Goal: Information Seeking & Learning: Learn about a topic

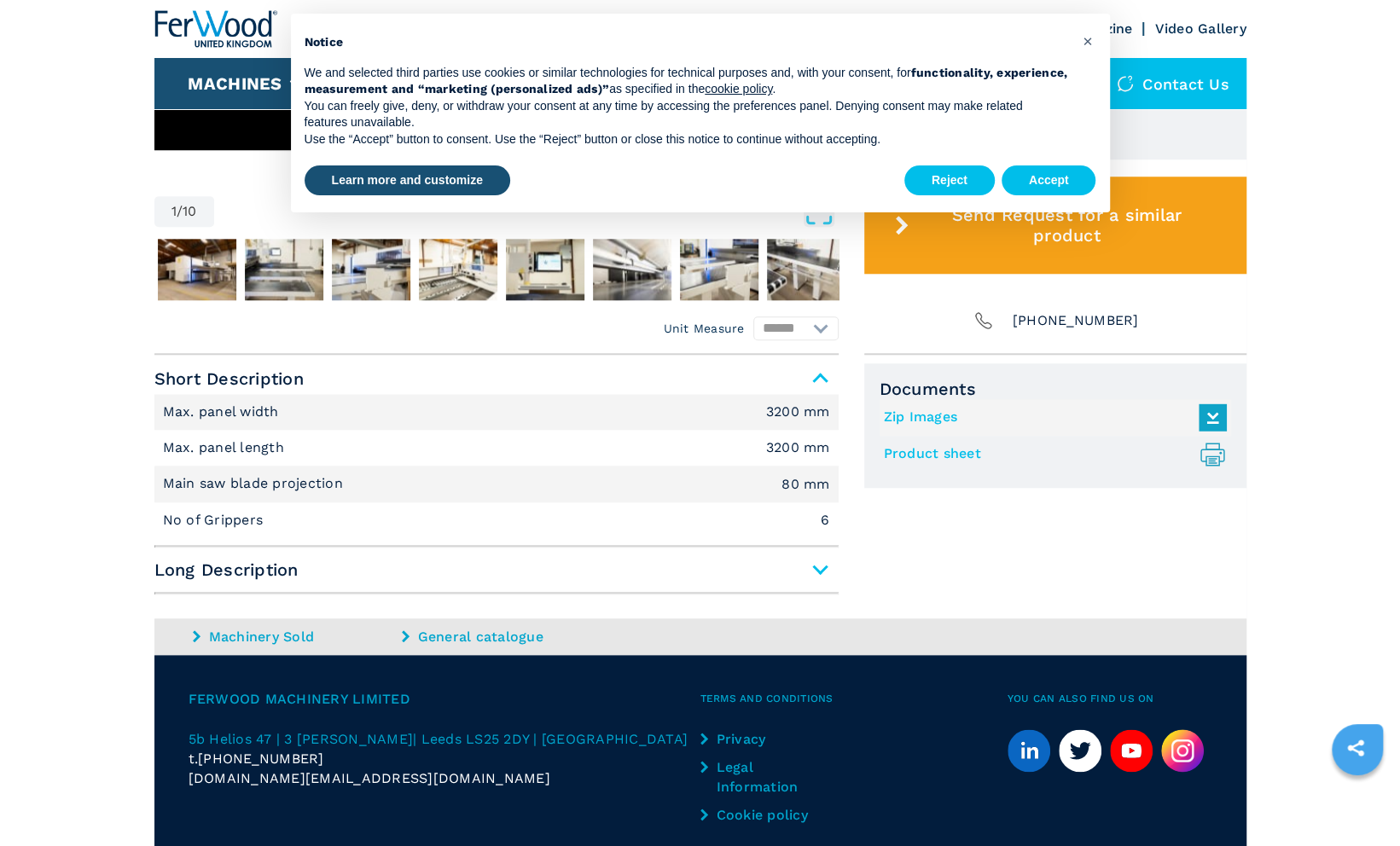
scroll to position [962, 0]
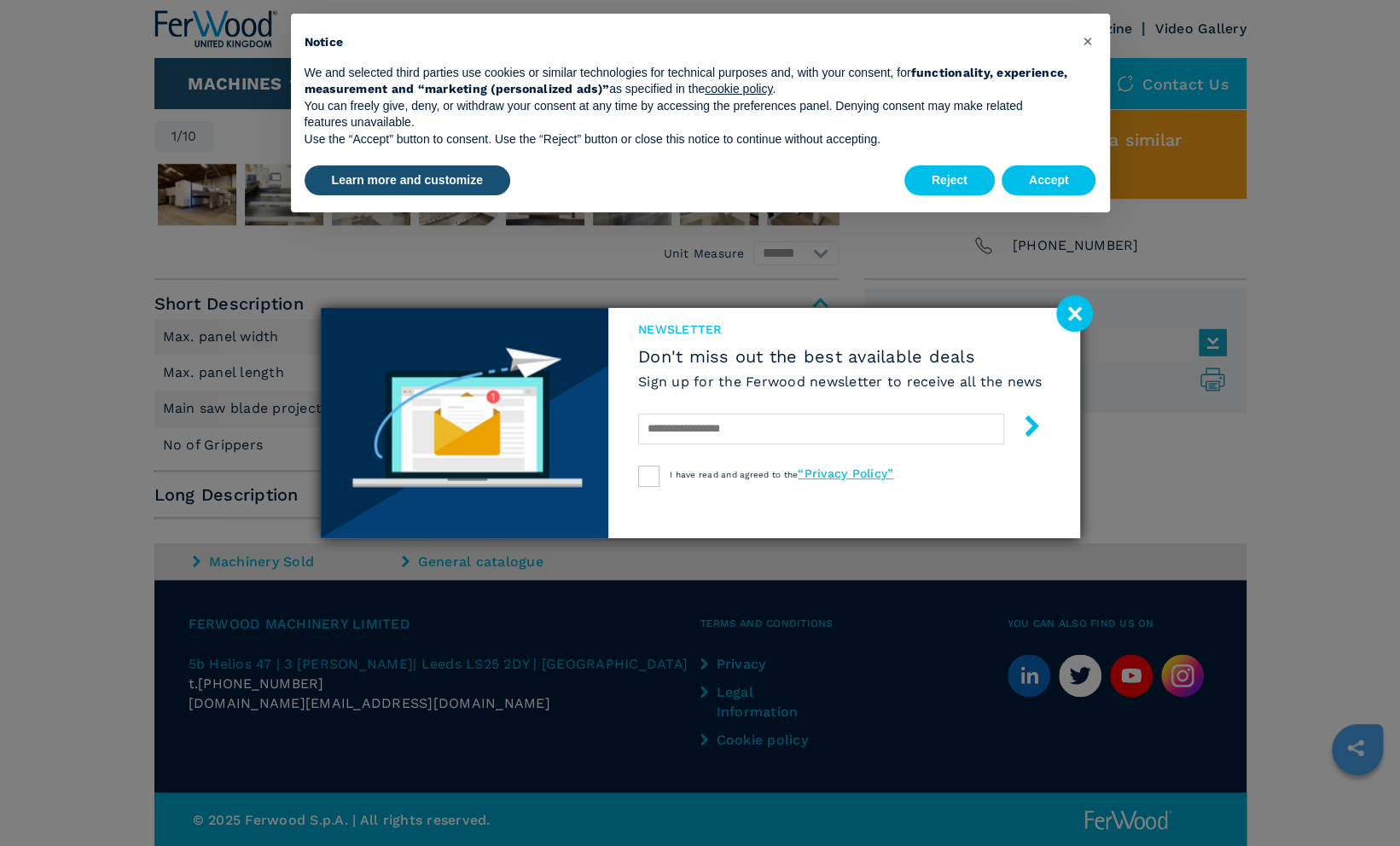
click at [1077, 313] on image at bounding box center [1074, 312] width 36 height 36
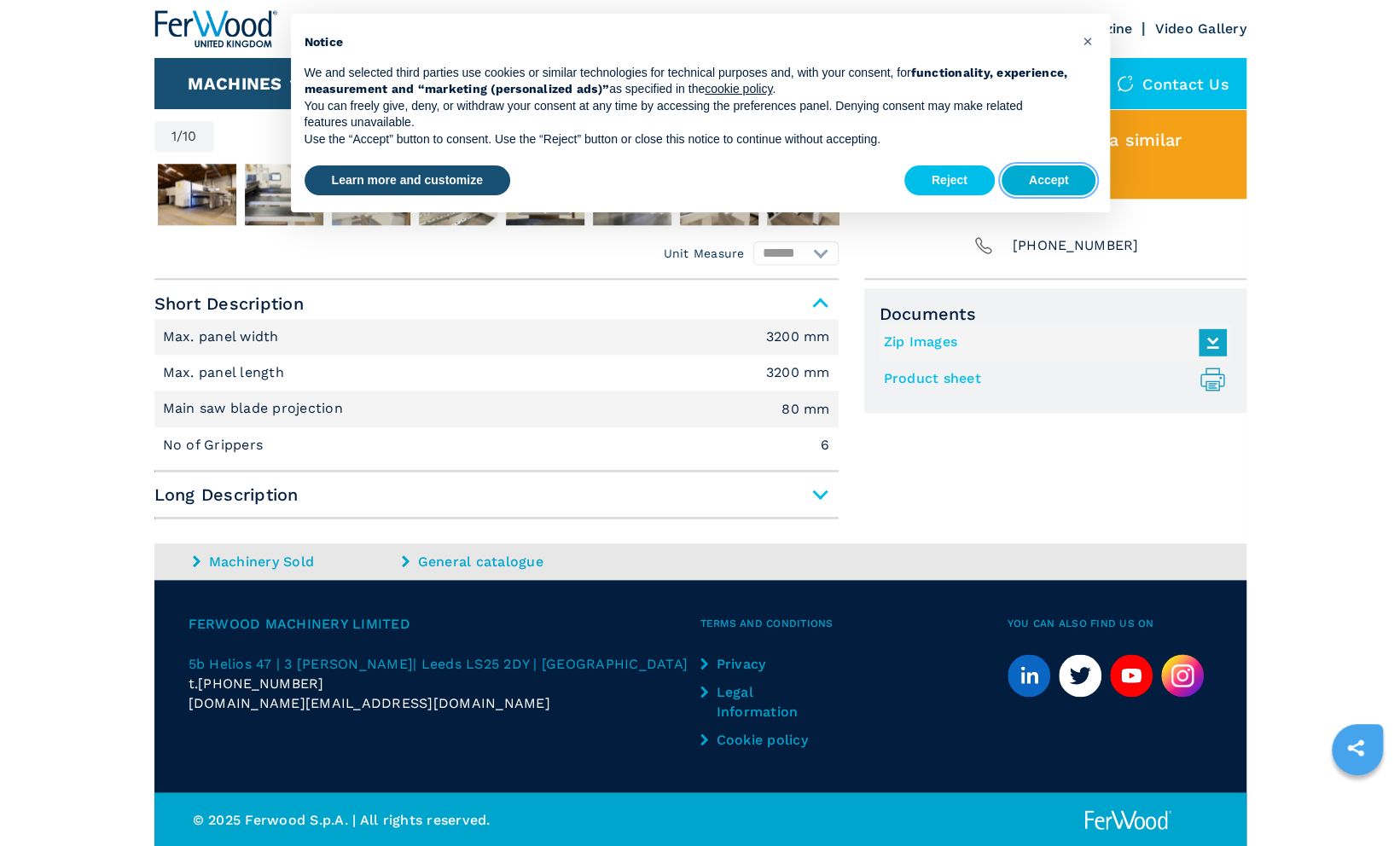
click at [1058, 182] on button "Accept" at bounding box center [1048, 180] width 95 height 30
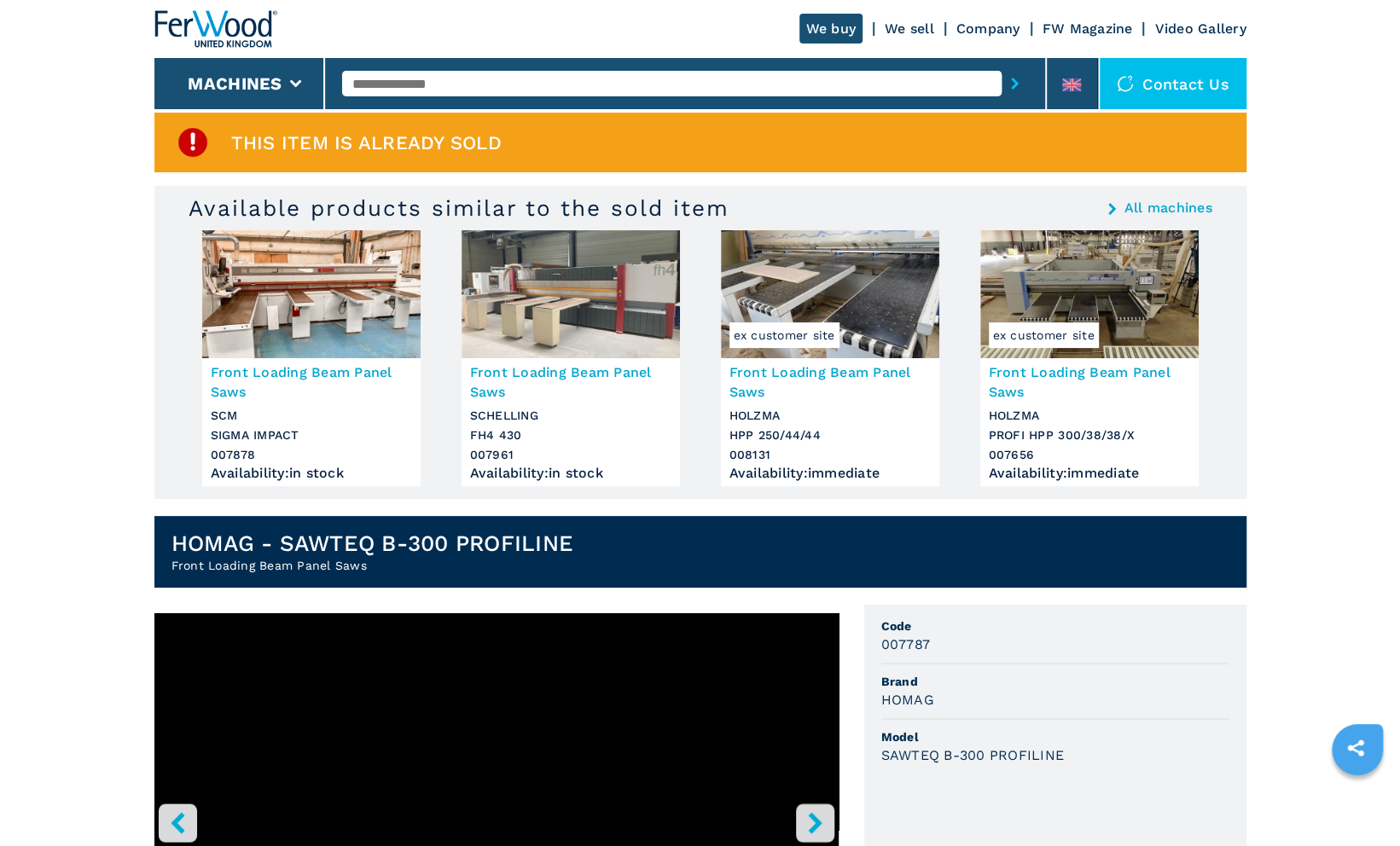
scroll to position [36, 0]
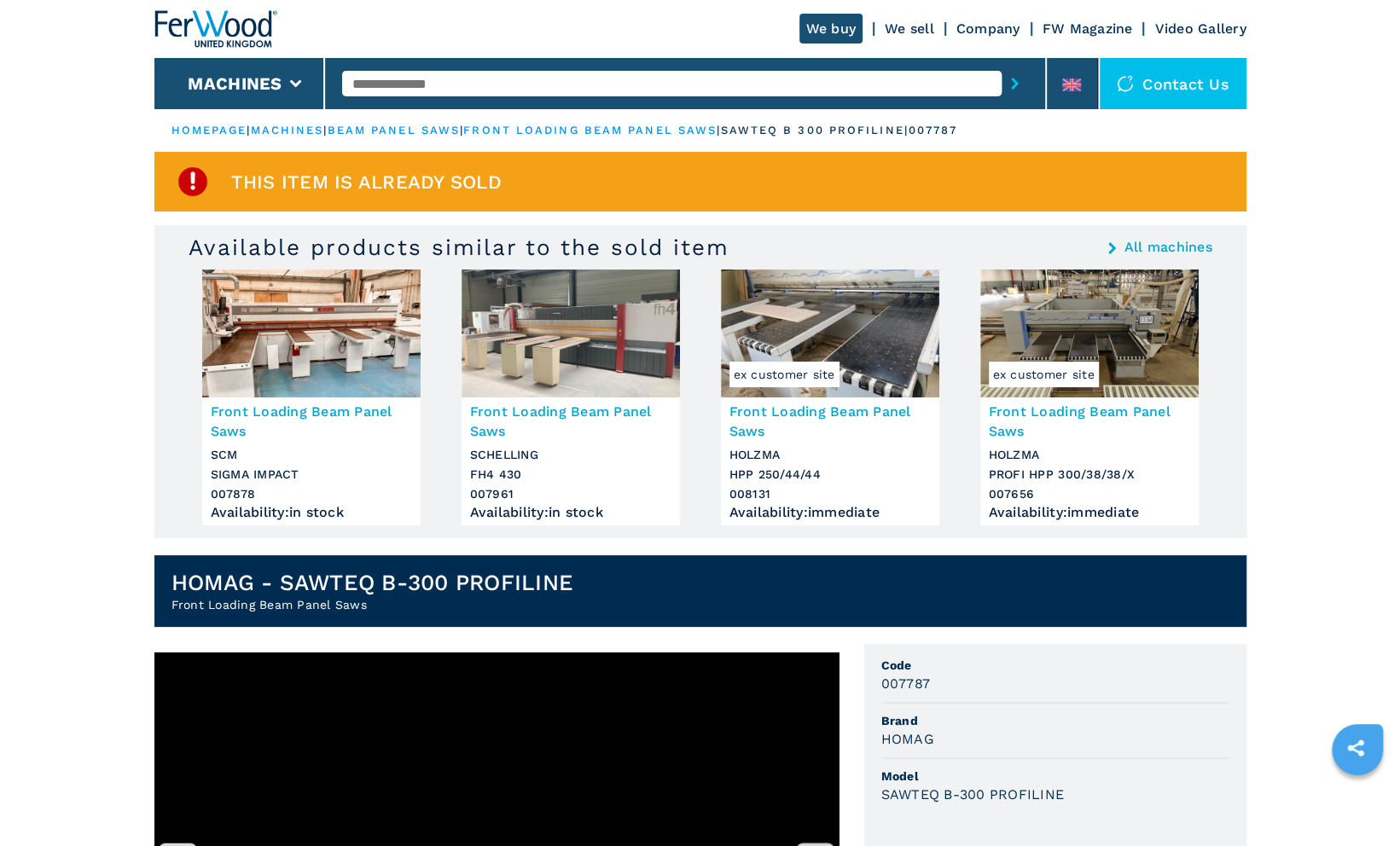
click at [759, 412] on h3 "Front Loading Beam Panel Saws" at bounding box center [829, 421] width 201 height 39
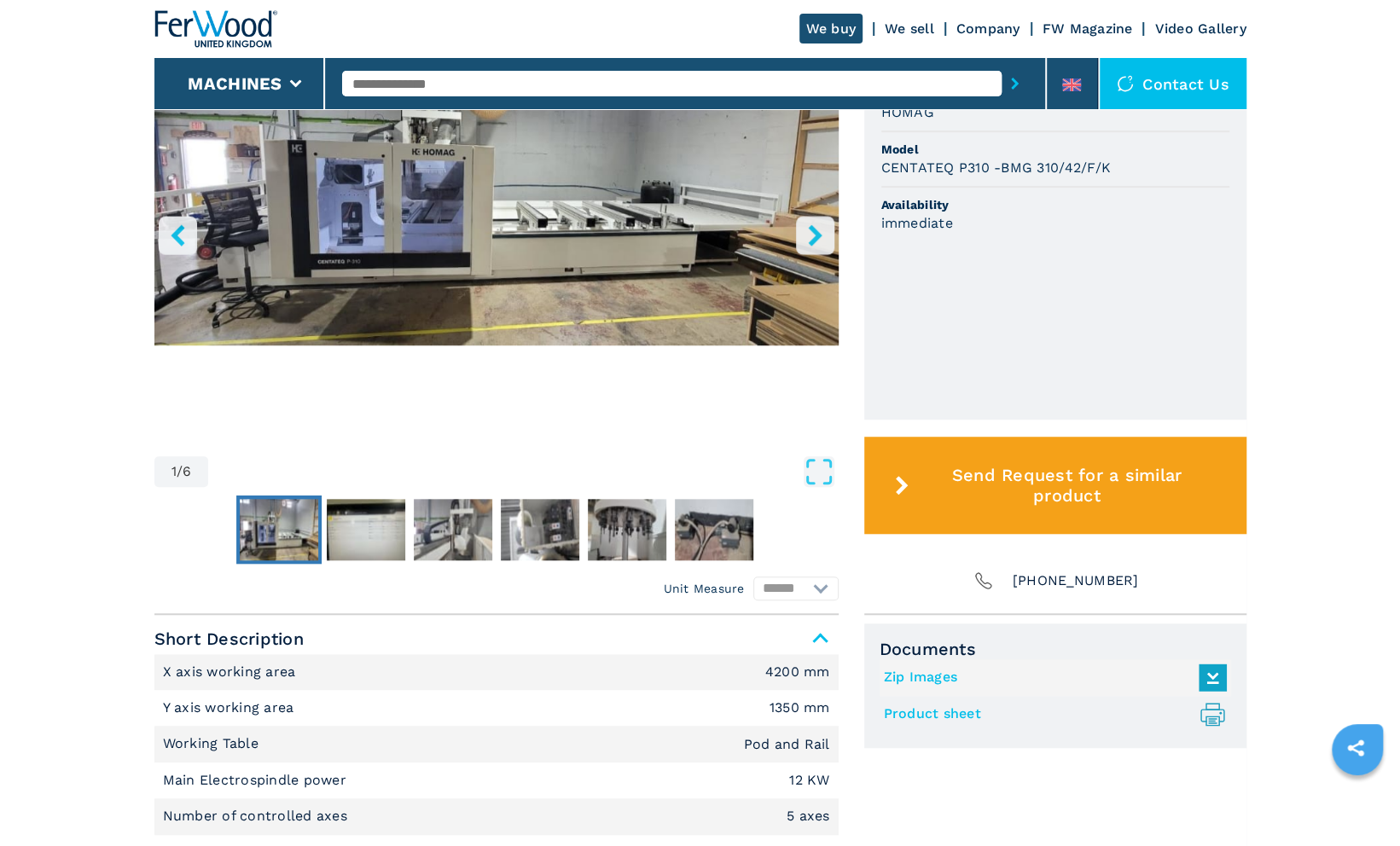
scroll to position [129, 0]
